Goal: Task Accomplishment & Management: Manage account settings

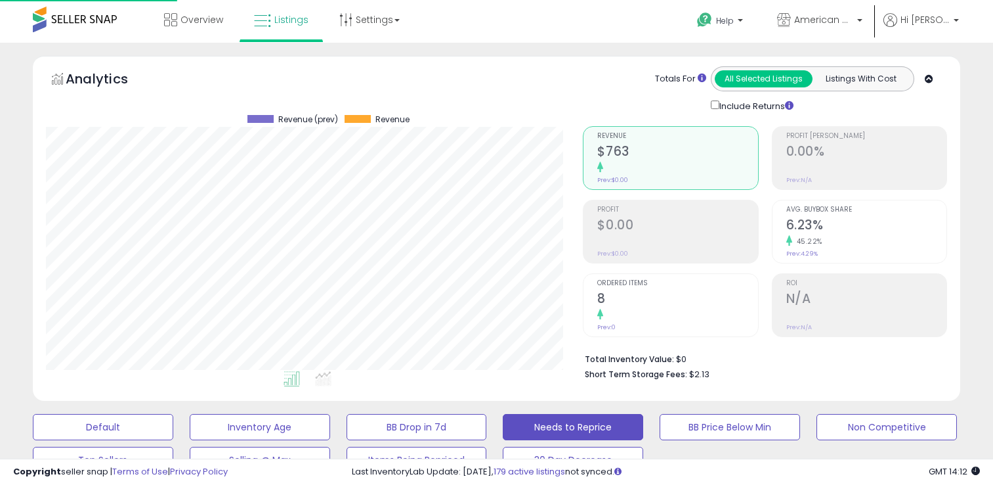
select select "**********"
select select "**"
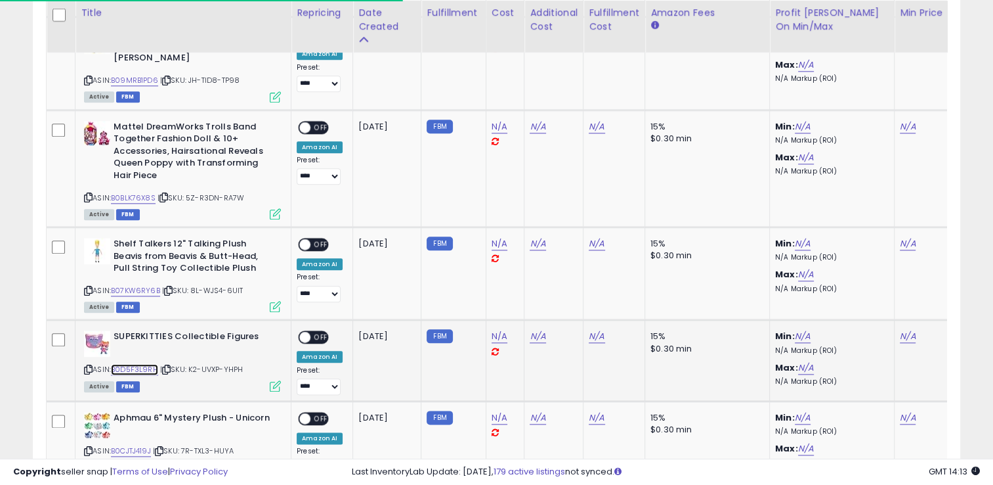
scroll to position [269, 537]
click at [801, 330] on link "N/A" at bounding box center [803, 336] width 16 height 13
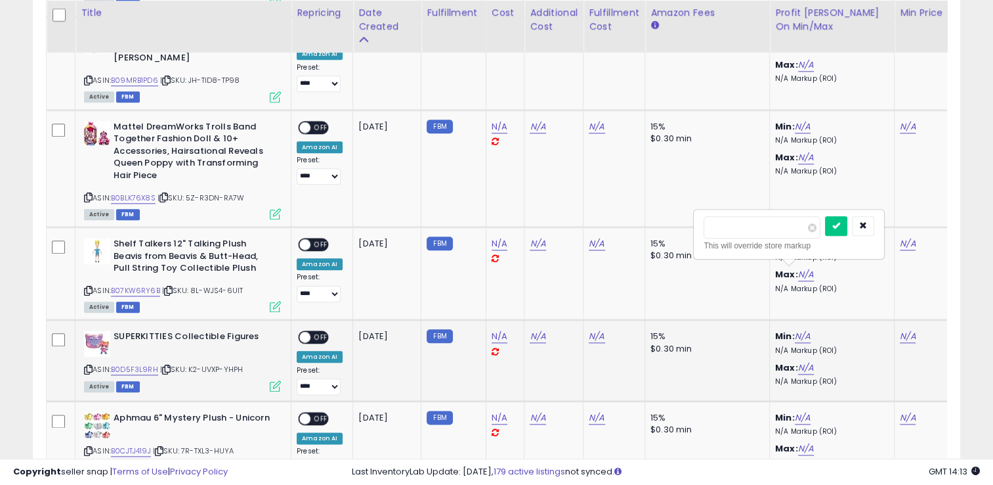
type input "*****"
click button "submit" at bounding box center [836, 226] width 22 height 20
click at [809, 361] on link "N/A" at bounding box center [806, 367] width 16 height 13
click at [870, 256] on icon "button" at bounding box center [866, 257] width 8 height 8
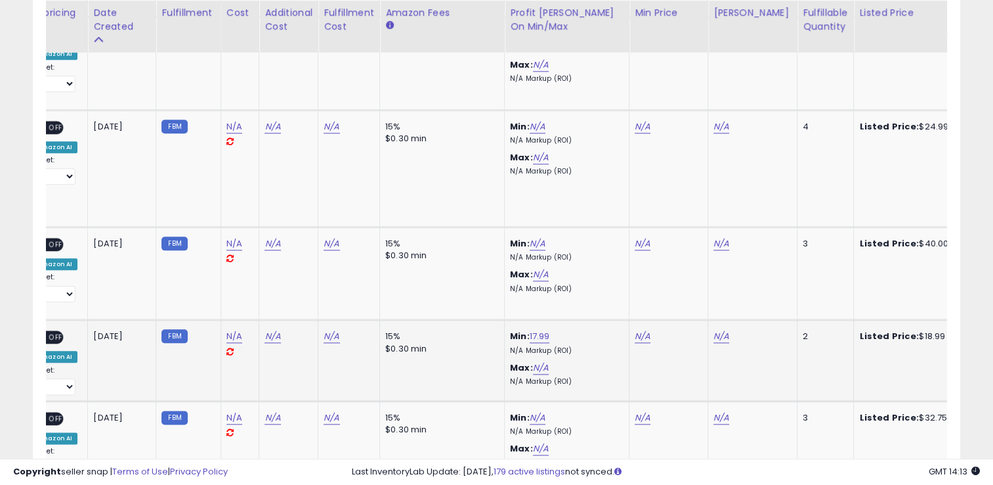
scroll to position [0, 265]
click at [541, 330] on link "17.99" at bounding box center [541, 336] width 20 height 13
type input "*"
click at [605, 225] on icon "button" at bounding box center [601, 225] width 8 height 8
click at [532, 330] on link "17.99" at bounding box center [541, 336] width 20 height 13
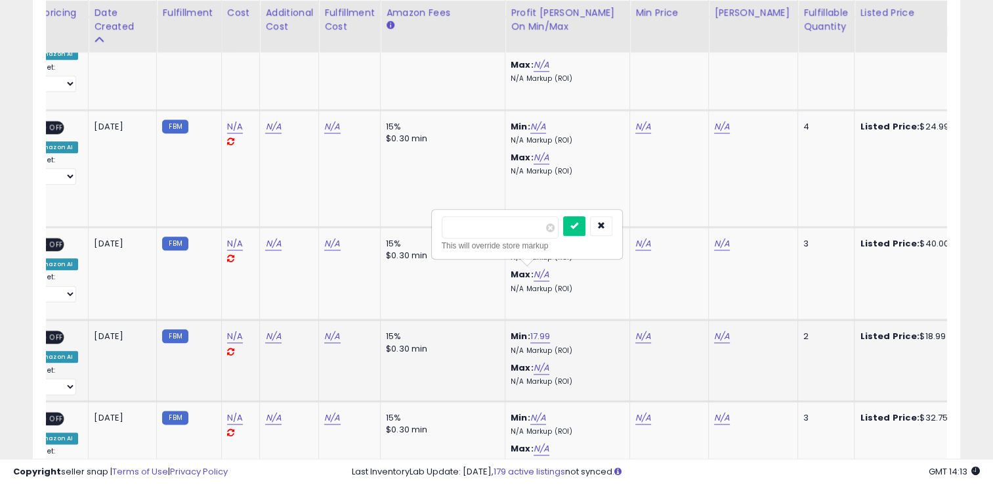
type input "*"
click at [578, 228] on icon "submit" at bounding box center [575, 225] width 8 height 8
click at [534, 330] on link "3.00" at bounding box center [540, 336] width 18 height 13
type input "*"
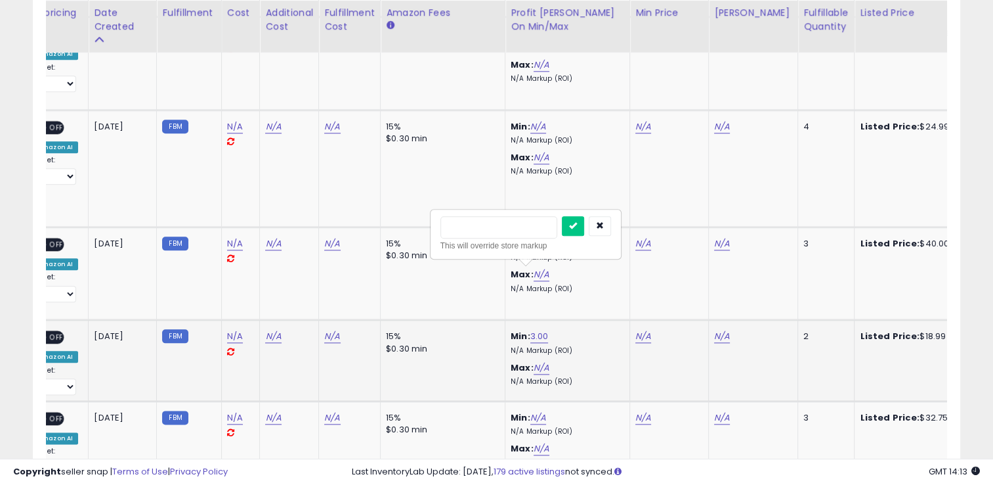
click button "submit" at bounding box center [573, 226] width 22 height 20
type input "*****"
click button "submit" at bounding box center [676, 226] width 22 height 20
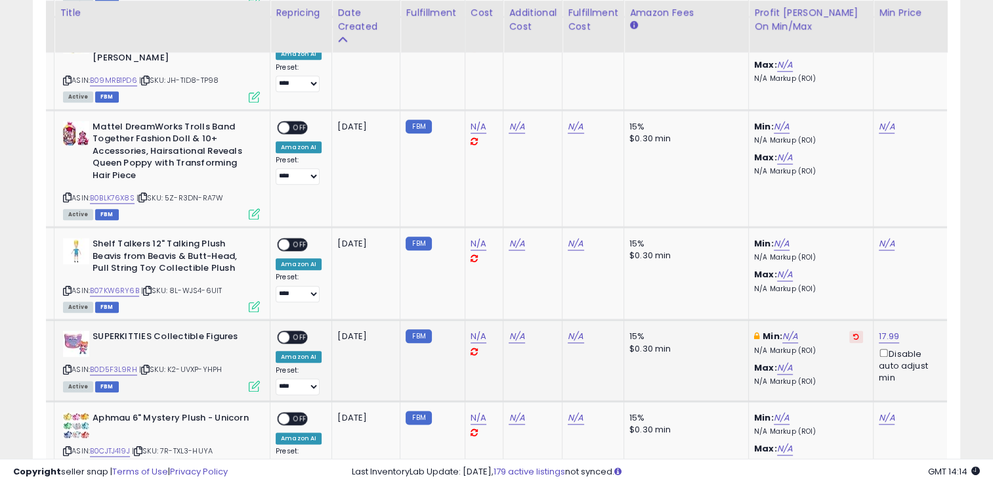
scroll to position [0, 0]
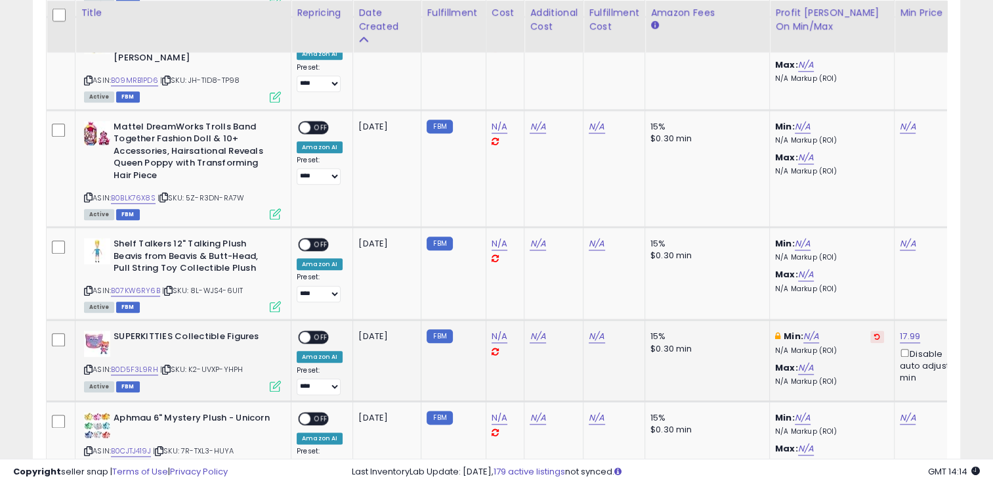
click at [319, 332] on span "OFF" at bounding box center [321, 337] width 21 height 11
click at [308, 378] on select "**********" at bounding box center [319, 386] width 44 height 16
select select "**********"
click at [297, 378] on select "**********" at bounding box center [319, 386] width 44 height 16
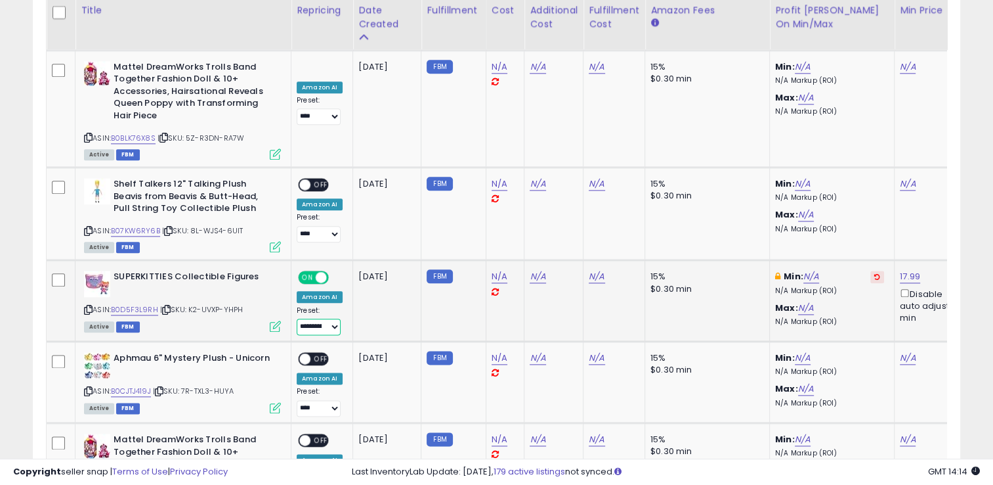
scroll to position [1529, 0]
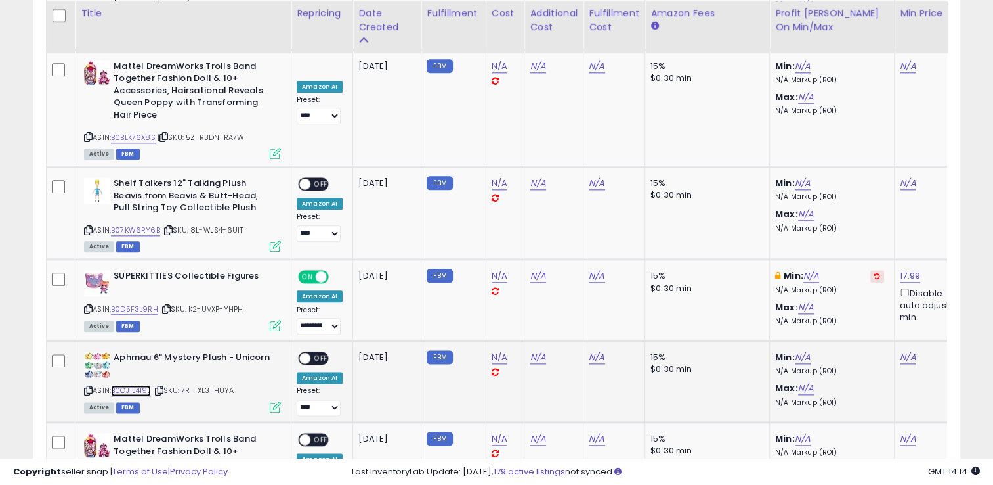
click at [131, 385] on link "B0CJTJ419J" at bounding box center [131, 390] width 40 height 11
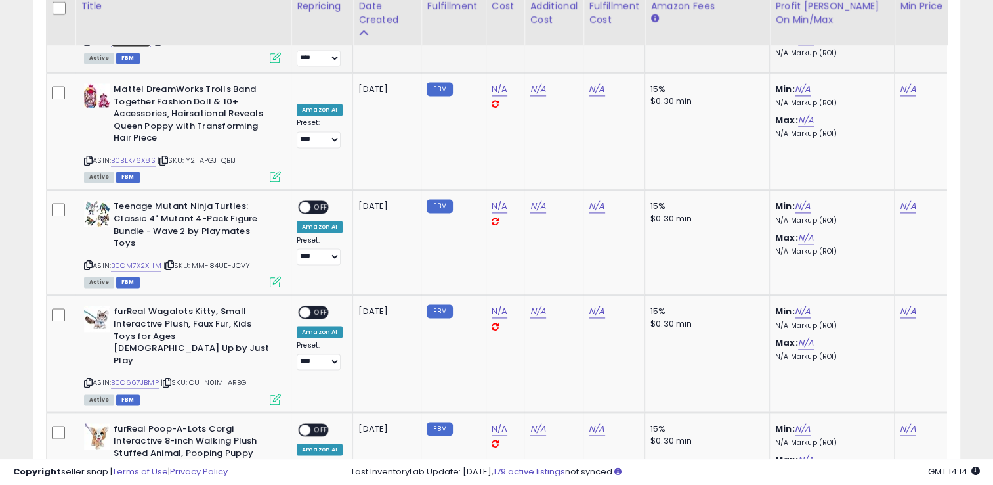
scroll to position [1879, 0]
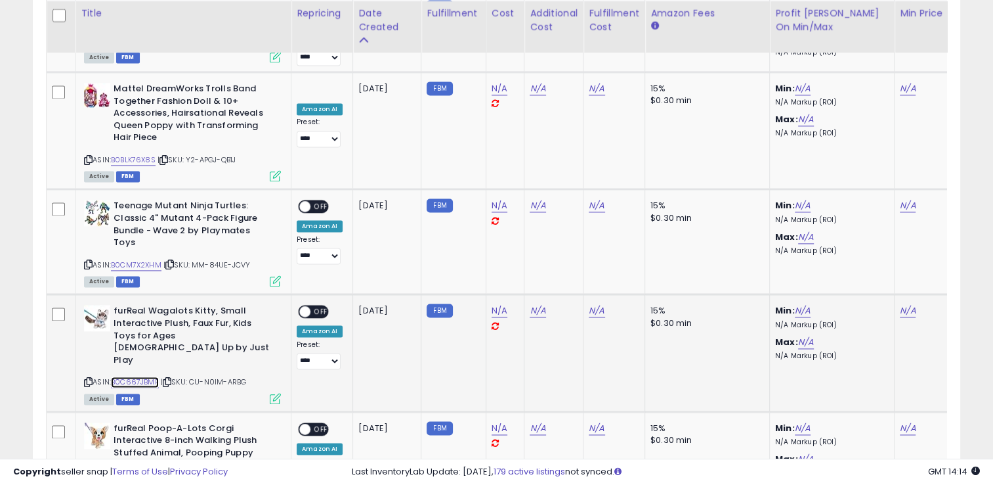
click at [121, 376] on link "B0C667JBMP" at bounding box center [135, 381] width 48 height 11
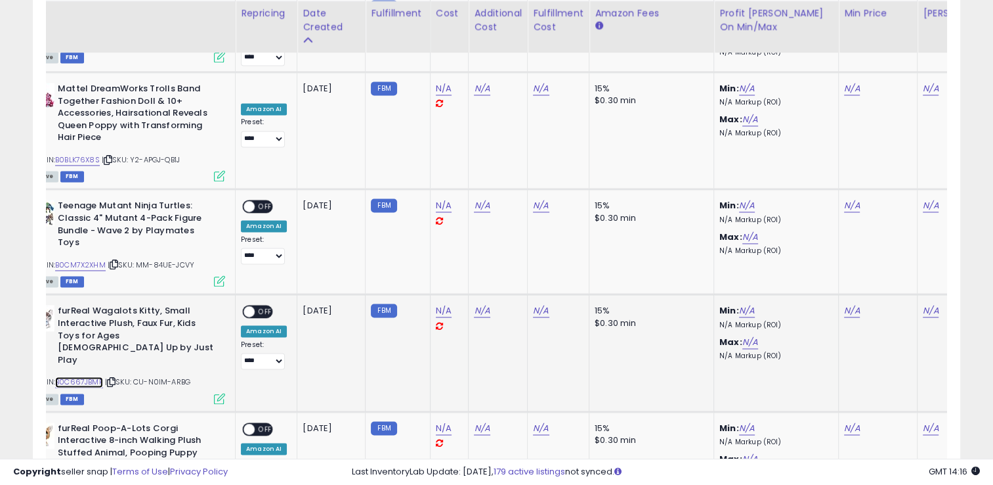
scroll to position [0, 0]
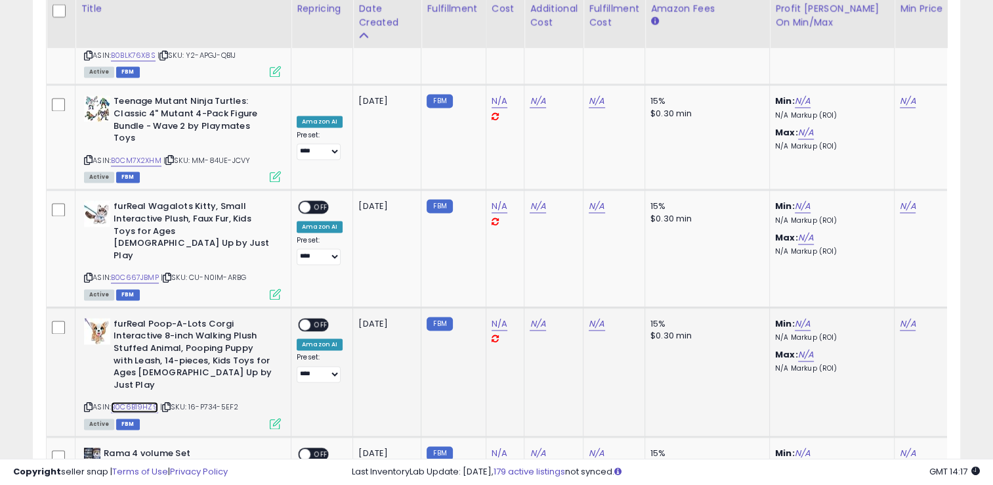
scroll to position [1990, 0]
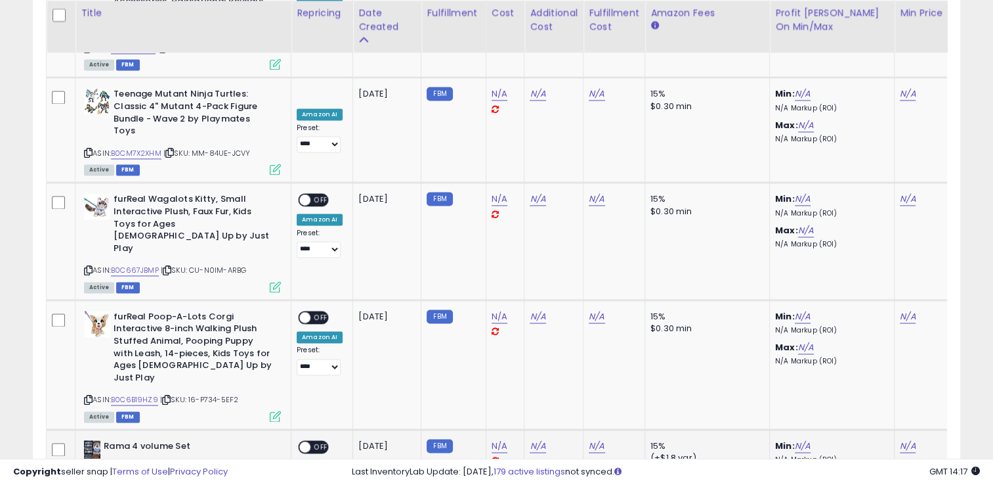
click at [132, 473] on link "B01LWRT142" at bounding box center [131, 478] width 41 height 11
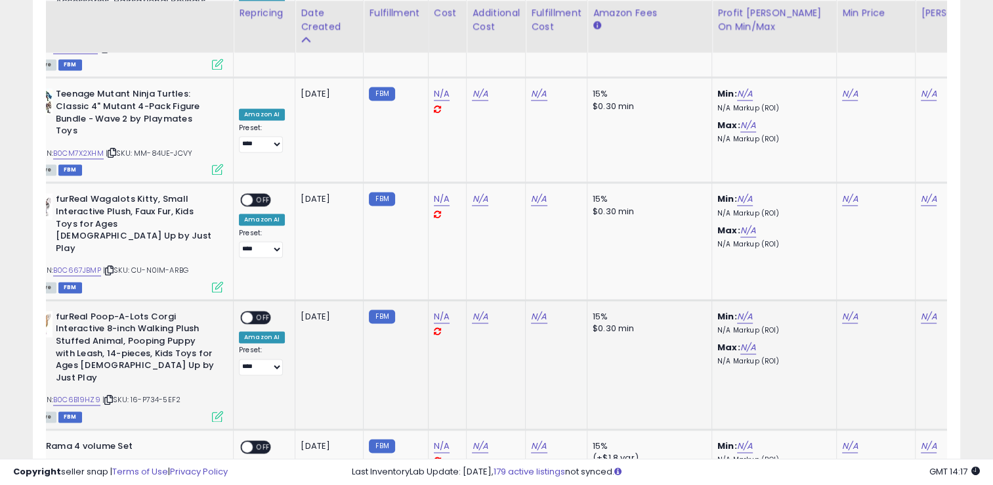
scroll to position [0, 58]
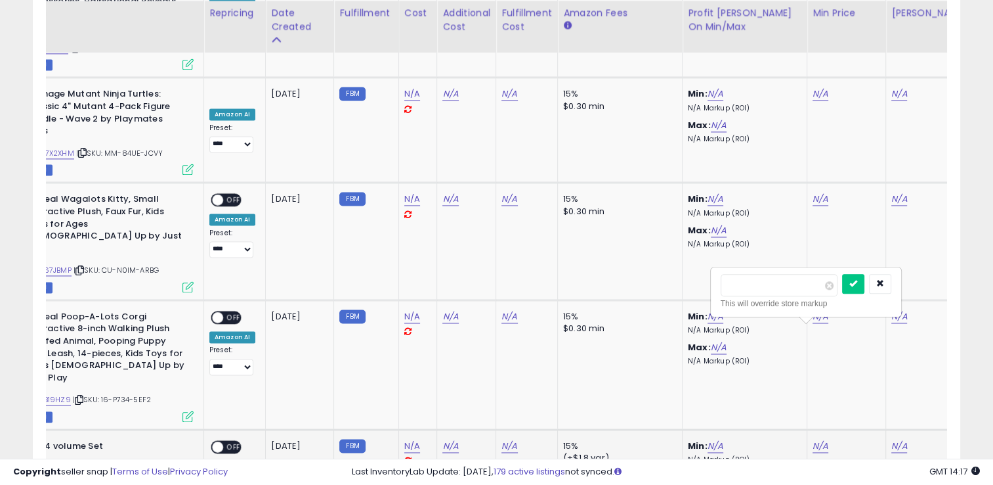
type input "*****"
click button "submit" at bounding box center [853, 284] width 22 height 20
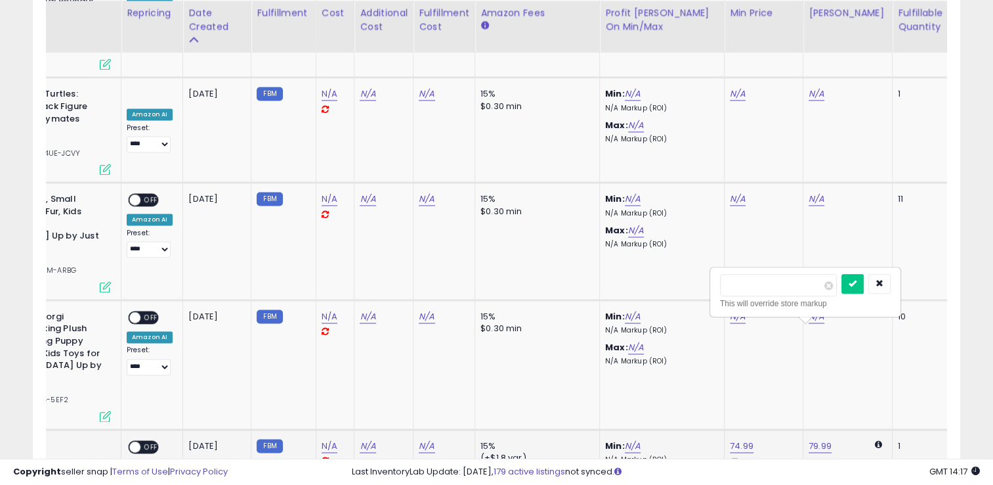
type input "*****"
click button "submit" at bounding box center [853, 284] width 22 height 20
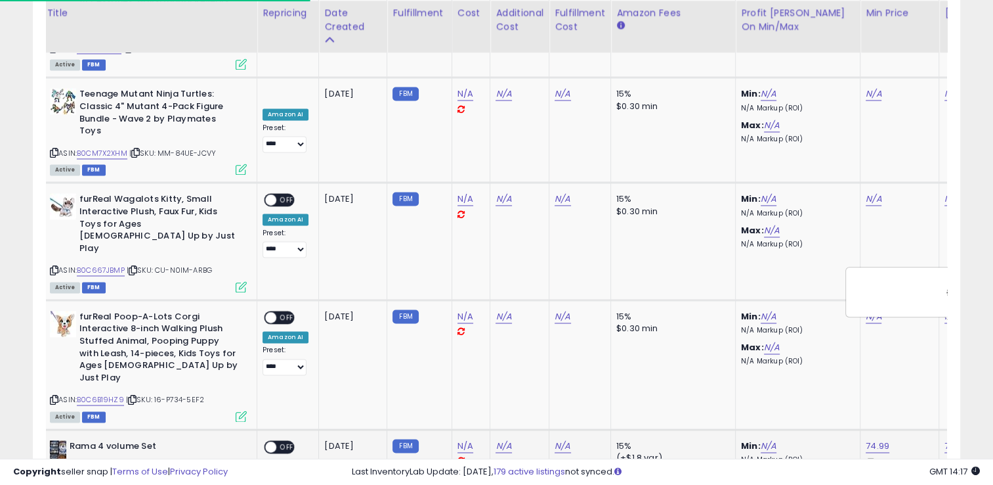
scroll to position [0, 0]
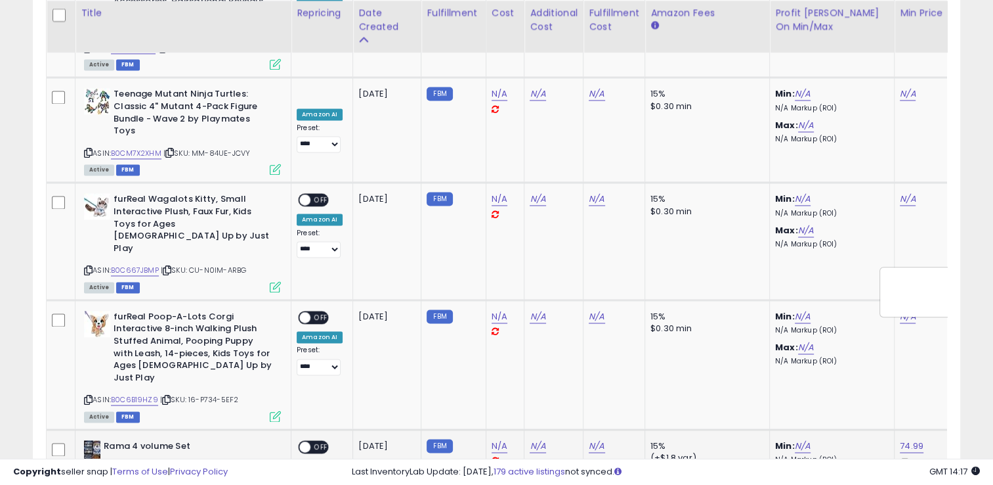
click at [322, 441] on span "OFF" at bounding box center [321, 446] width 21 height 11
select select "**********"
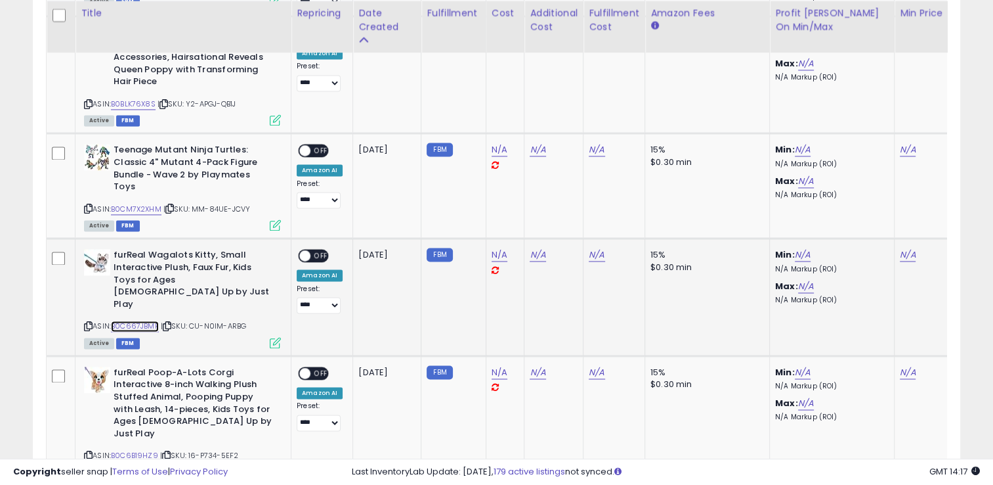
click at [142, 320] on link "B0C667JBMP" at bounding box center [135, 325] width 48 height 11
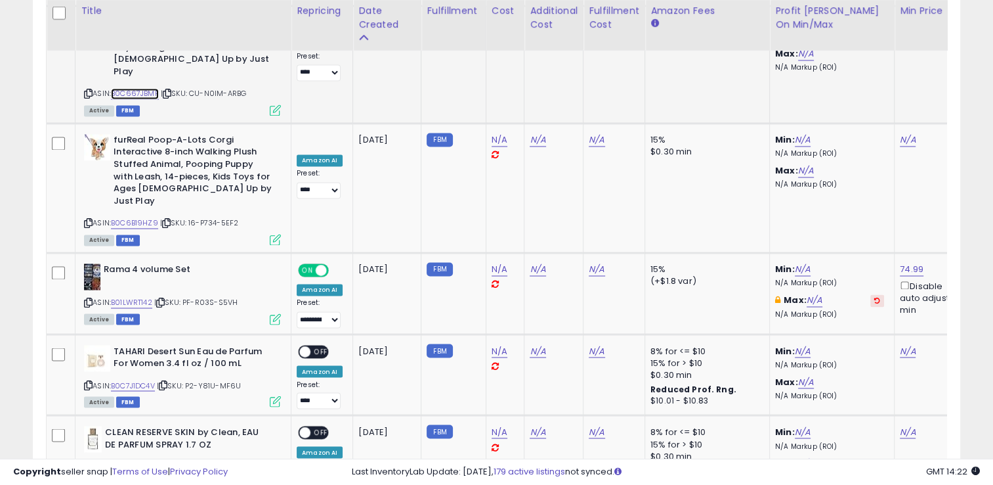
scroll to position [2170, 0]
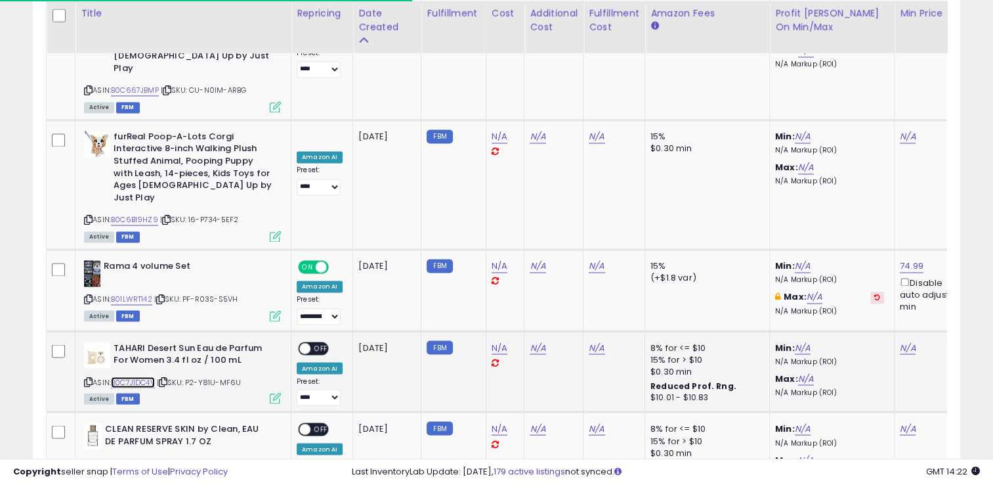
click at [147, 376] on link "B0C7J1DC4V" at bounding box center [133, 381] width 44 height 11
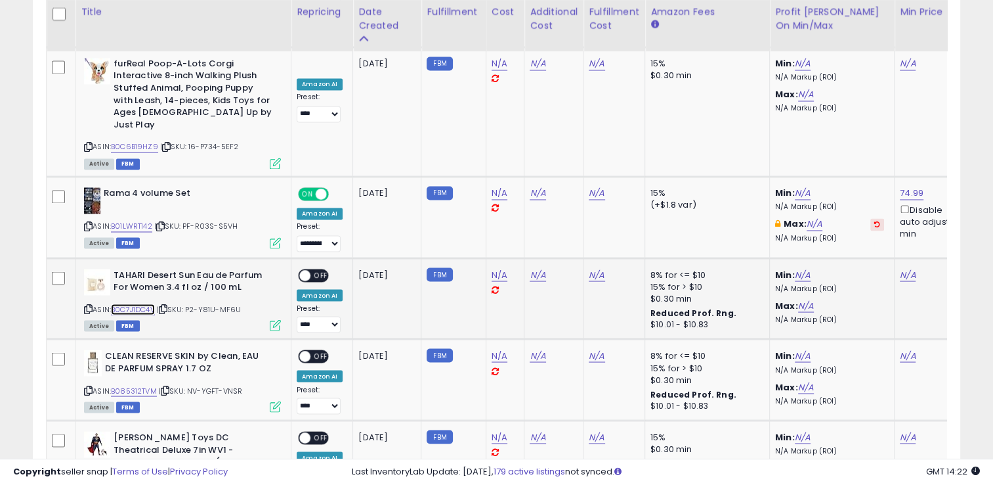
scroll to position [2243, 0]
click at [137, 385] on link "B085312TVM" at bounding box center [134, 390] width 46 height 11
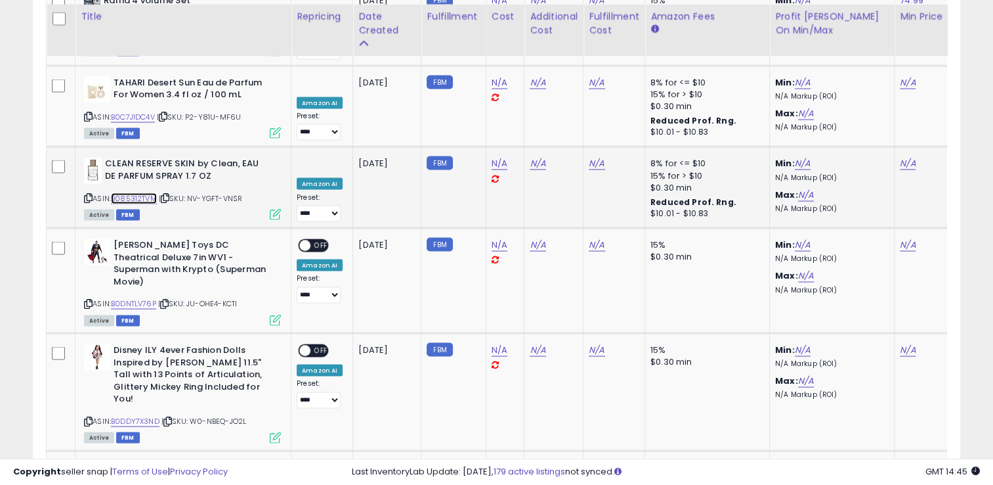
scroll to position [2439, 0]
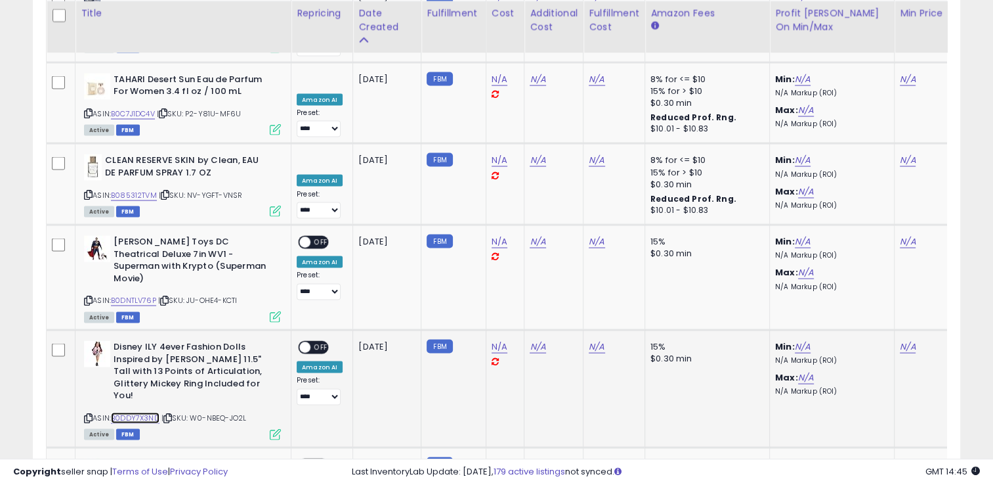
click at [136, 412] on link "B0DDY7X3ND" at bounding box center [135, 417] width 49 height 11
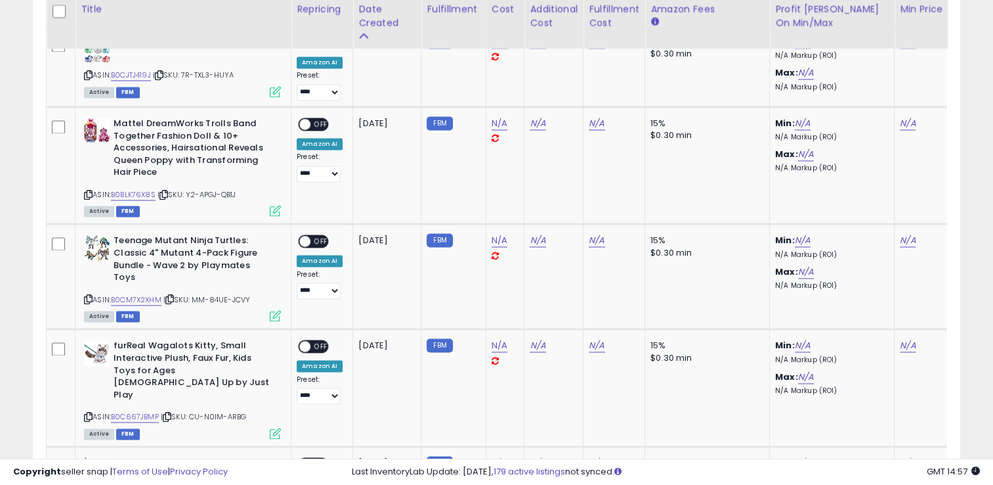
scroll to position [1849, 0]
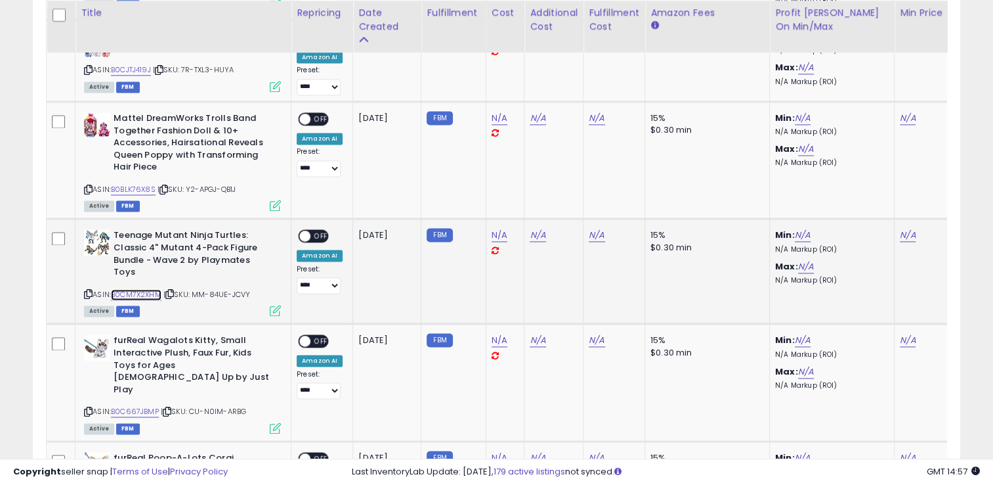
click at [144, 289] on link "B0CM7X2XHM" at bounding box center [136, 294] width 51 height 11
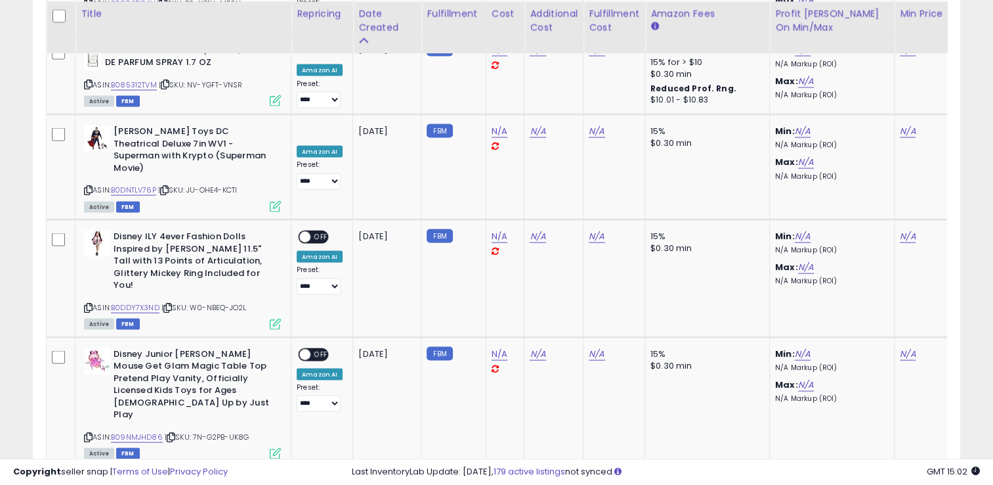
scroll to position [2553, 0]
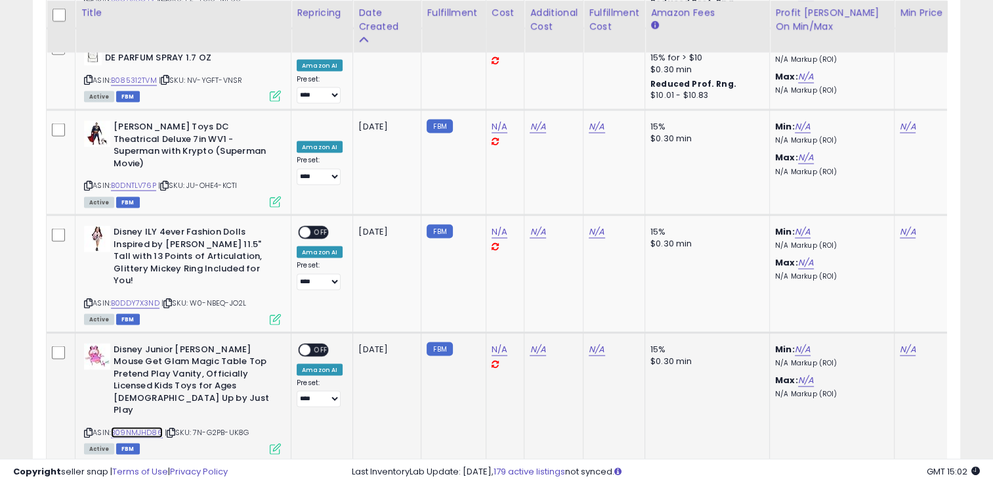
click at [133, 427] on link "B09NMJHD86" at bounding box center [137, 432] width 52 height 11
